Goal: Find specific page/section: Find specific page/section

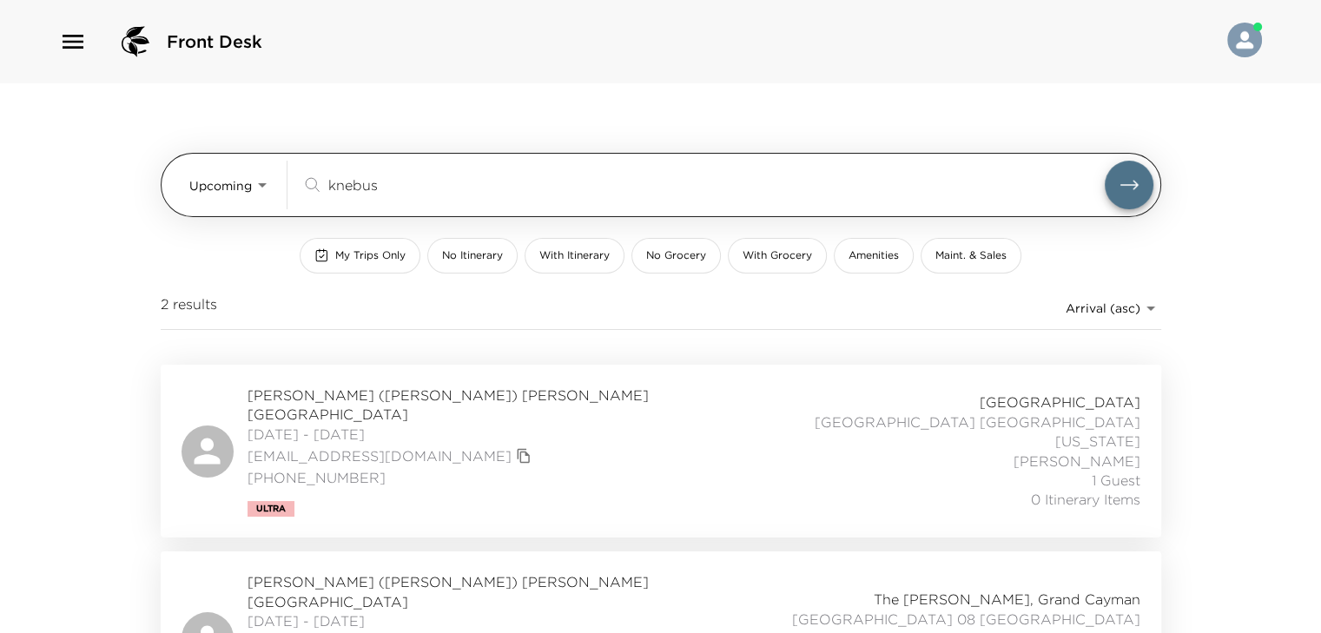
click at [354, 181] on input "knebus" at bounding box center [716, 185] width 776 height 20
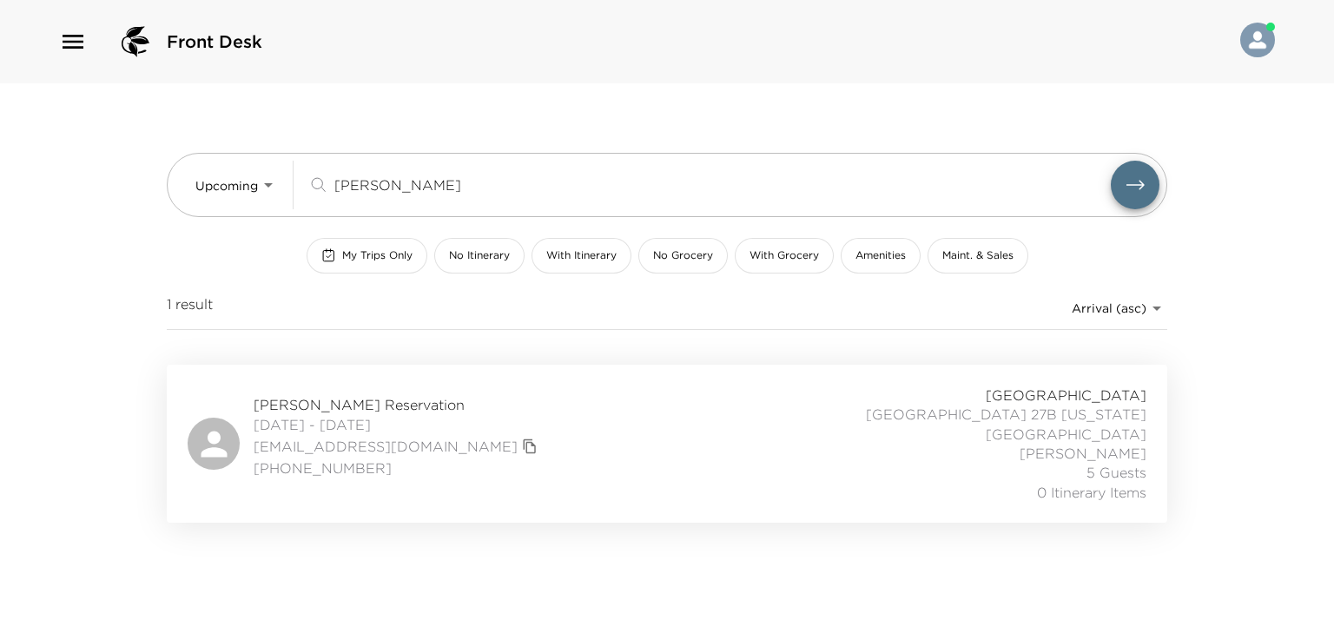
type input "[PERSON_NAME]"
click at [379, 395] on span "Simone Martin Reservation" at bounding box center [398, 404] width 288 height 19
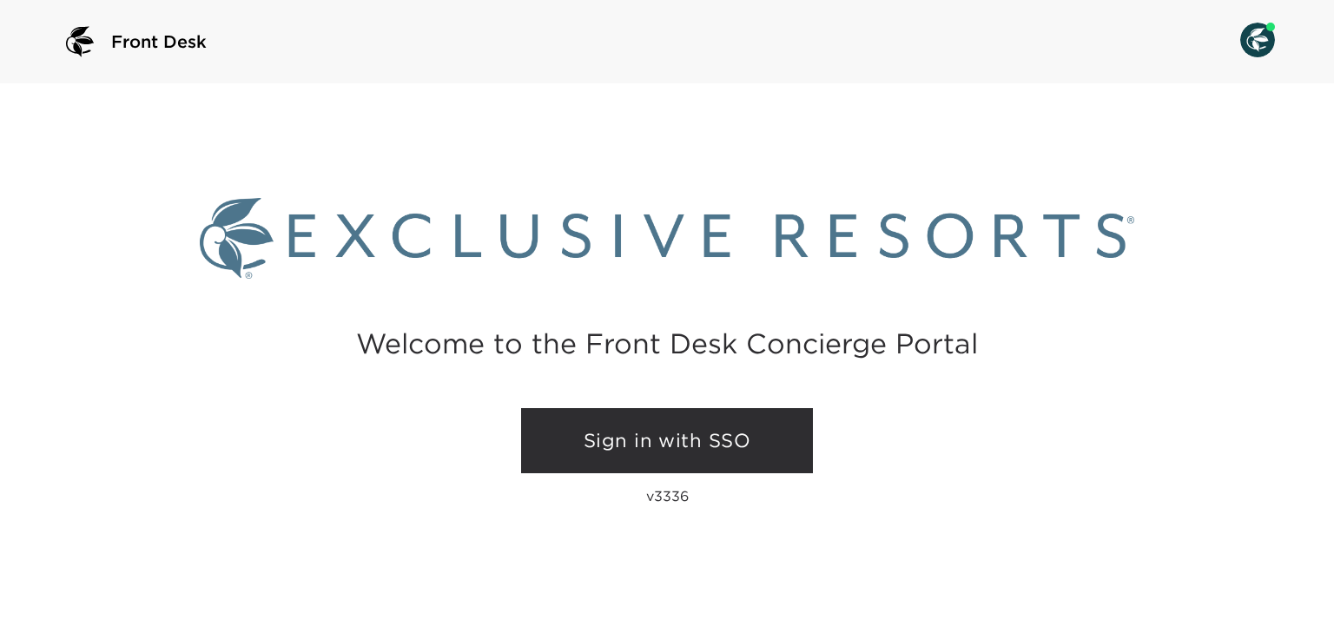
click at [537, 411] on link "Sign in with SSO" at bounding box center [667, 441] width 292 height 66
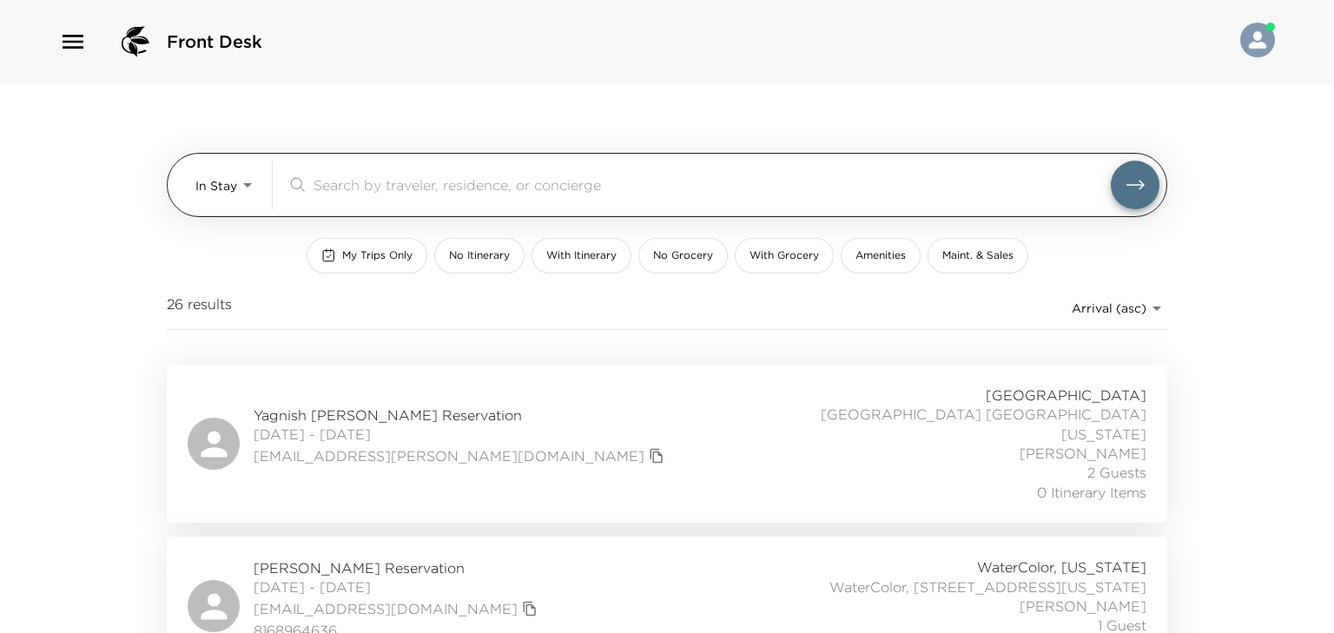
click at [196, 169] on body "Front Desk In Stay In-Stay ​ My Trips Only No Itinerary With Itinerary No Groce…" at bounding box center [667, 316] width 1334 height 633
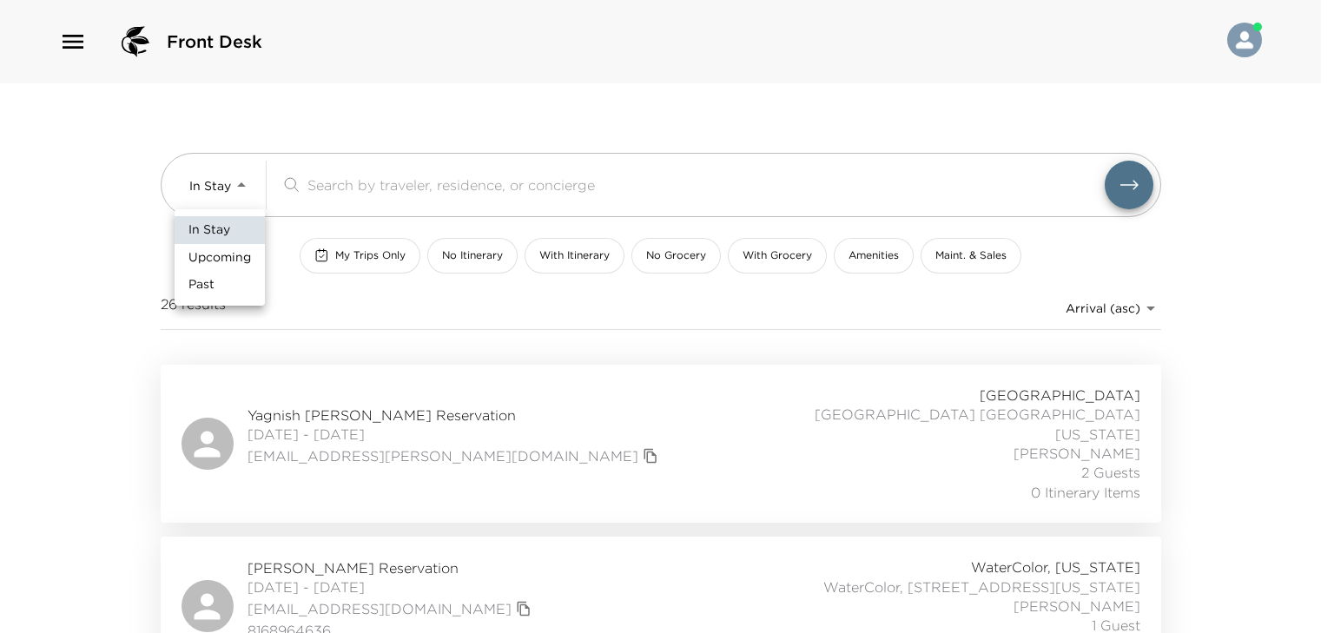
drag, startPoint x: 192, startPoint y: 254, endPoint x: 287, endPoint y: 226, distance: 99.7
click at [193, 254] on span "Upcoming" at bounding box center [219, 257] width 63 height 17
type input "Upcoming"
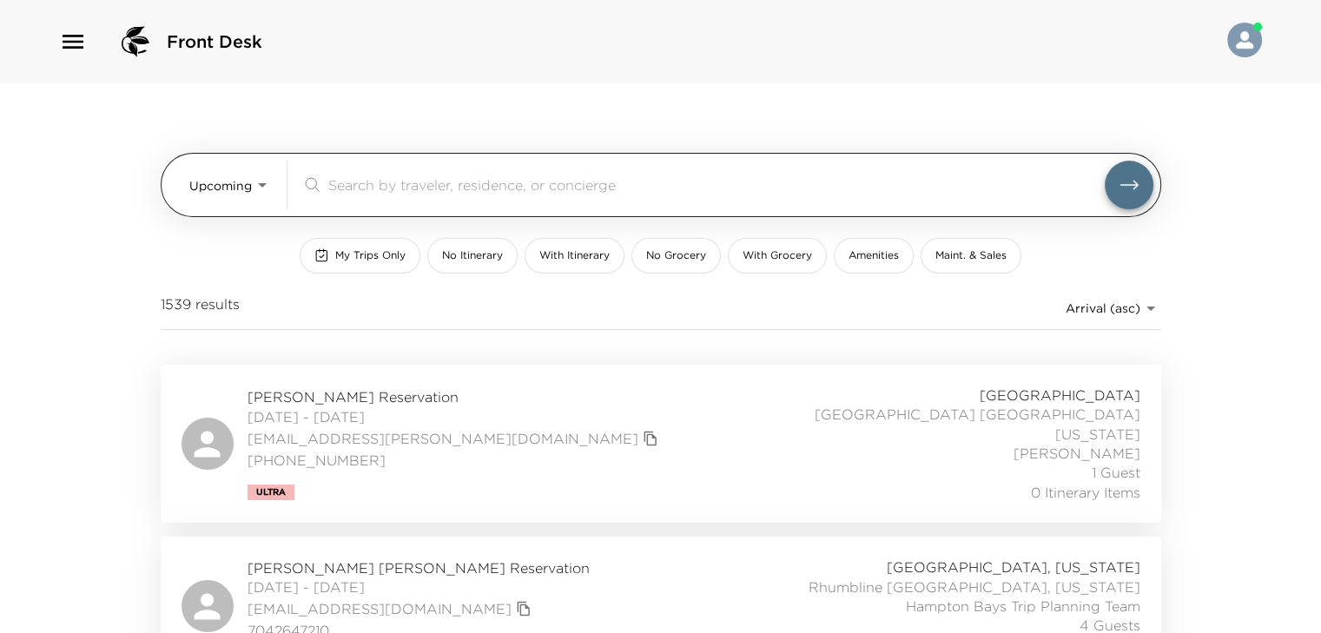
click at [326, 194] on div "​" at bounding box center [702, 185] width 803 height 21
click at [335, 181] on input "search" at bounding box center [716, 185] width 776 height 20
paste input "[PERSON_NAME]"
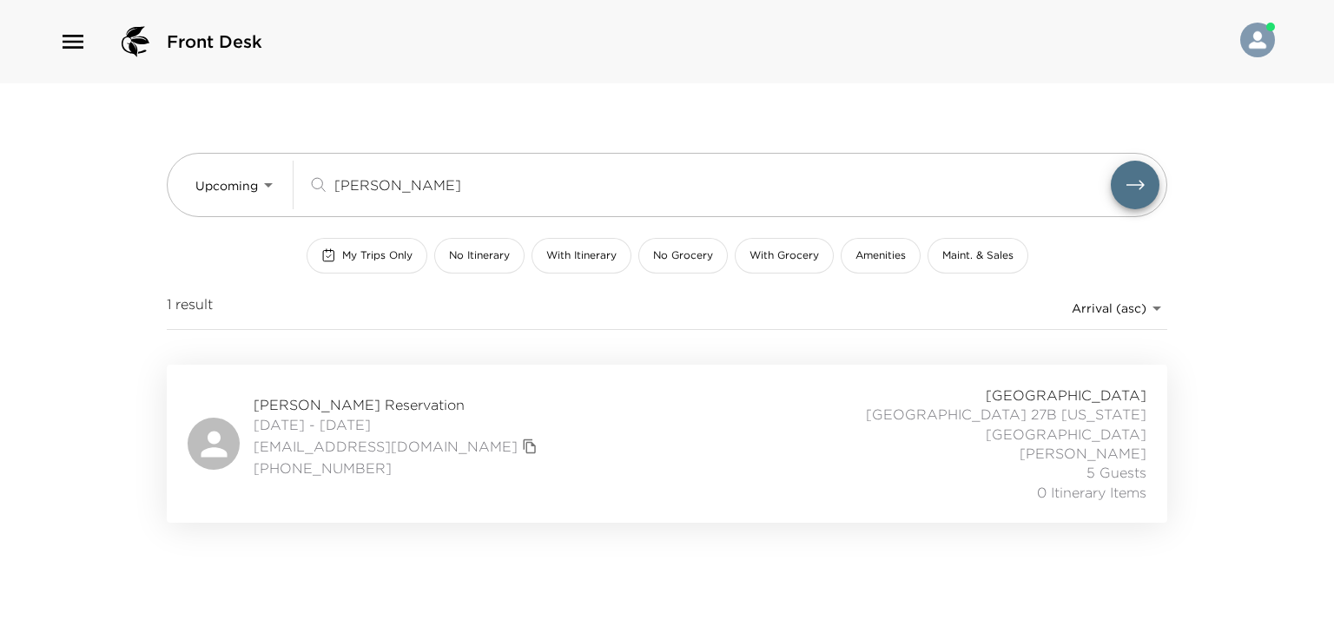
type input "[PERSON_NAME]"
click at [333, 395] on span "Simone Martin Reservation" at bounding box center [398, 404] width 288 height 19
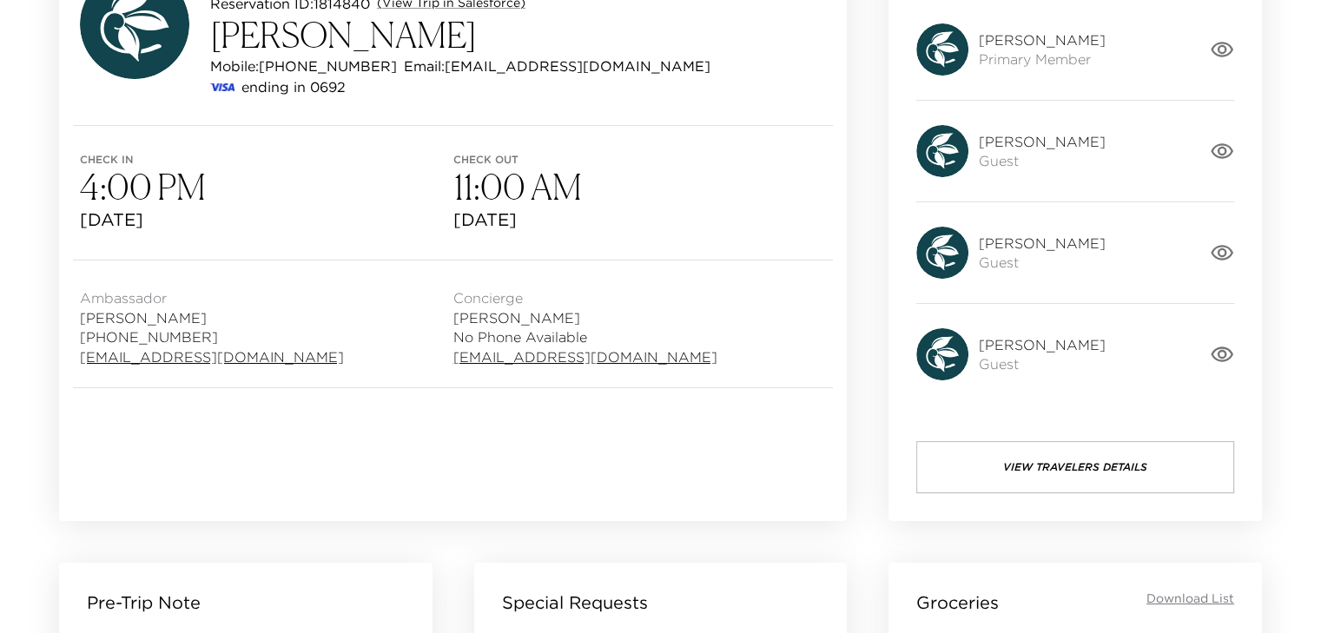
scroll to position [174, 0]
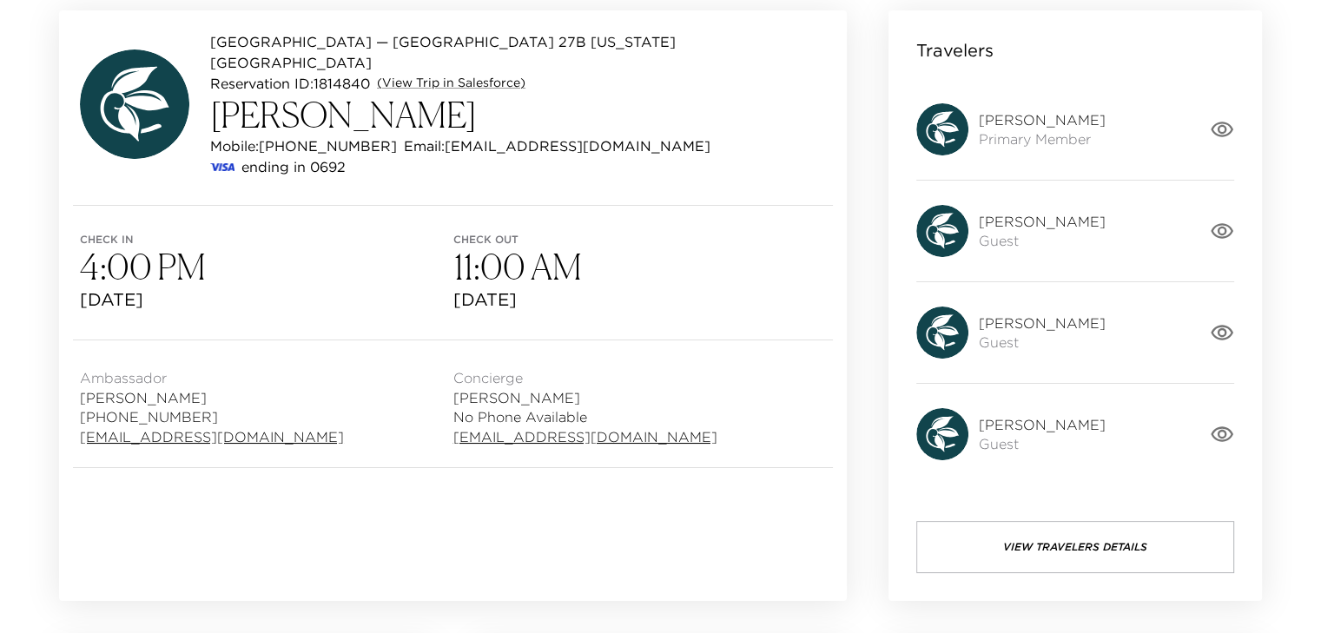
drag, startPoint x: 419, startPoint y: 99, endPoint x: 188, endPoint y: 101, distance: 231.9
click at [188, 101] on div "[GEOGRAPHIC_DATA] — [GEOGRAPHIC_DATA] 27B [US_STATE][GEOGRAPHIC_DATA] ID: 18148…" at bounding box center [453, 104] width 746 height 146
click at [255, 100] on h3 "[PERSON_NAME]" at bounding box center [518, 115] width 616 height 42
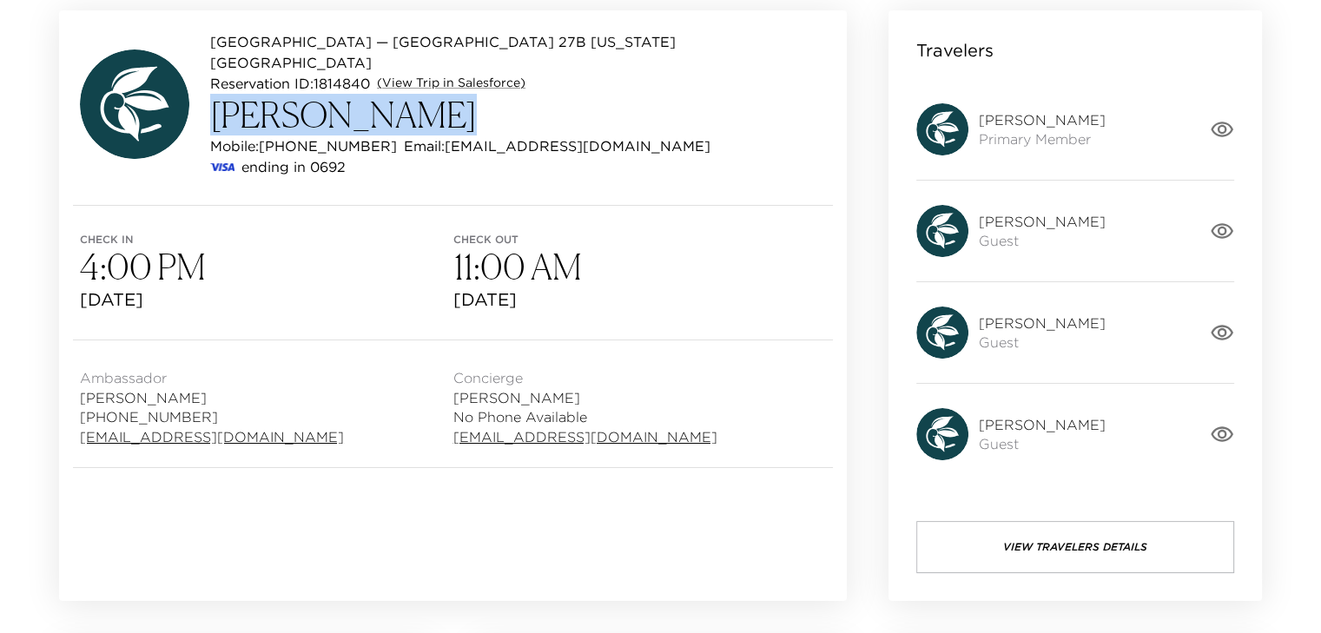
drag, startPoint x: 215, startPoint y: 92, endPoint x: 406, endPoint y: 95, distance: 190.2
click at [408, 96] on h3 "[PERSON_NAME]" at bounding box center [518, 115] width 616 height 42
